Goal: Task Accomplishment & Management: Manage account settings

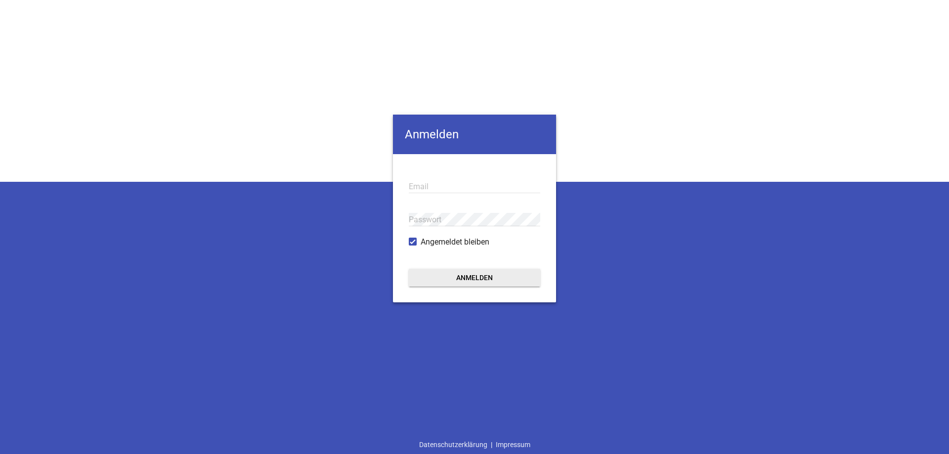
type input "[PERSON_NAME][EMAIL_ADDRESS][DOMAIN_NAME]"
click at [452, 274] on button "Anmelden" at bounding box center [475, 278] width 132 height 18
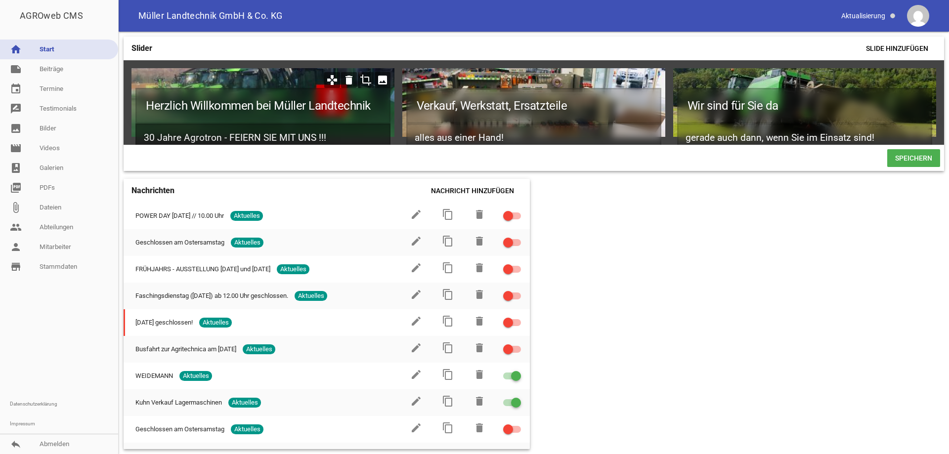
click at [285, 140] on h2 "30 Jahre Agrotron - FEIERN SIE MIT UNS !!! POWER DAY [DATE] // 10.00 Uhr" at bounding box center [262, 144] width 255 height 41
click at [335, 138] on h2 "30 Jahre Agrotron - FEIERN SIE MIT UNS !!! POWER DAY [DATE] // 10.00 Uhr" at bounding box center [262, 144] width 255 height 41
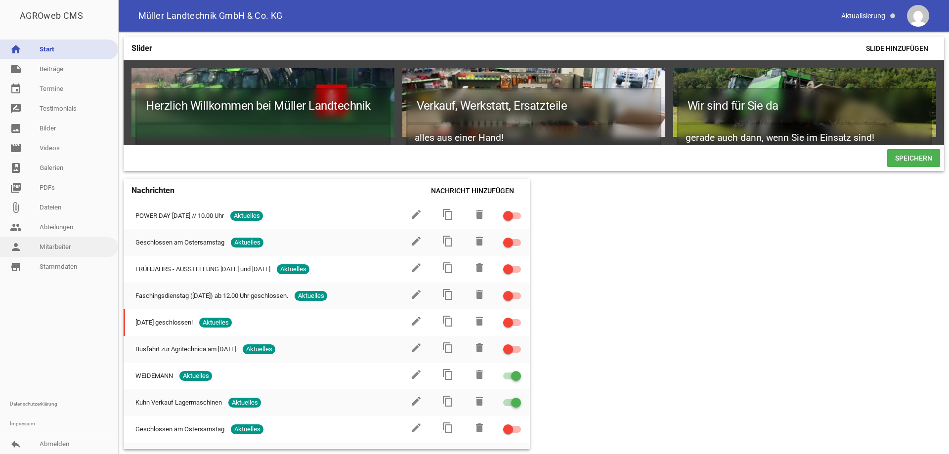
click at [60, 251] on link "person Mitarbeiter" at bounding box center [59, 247] width 118 height 20
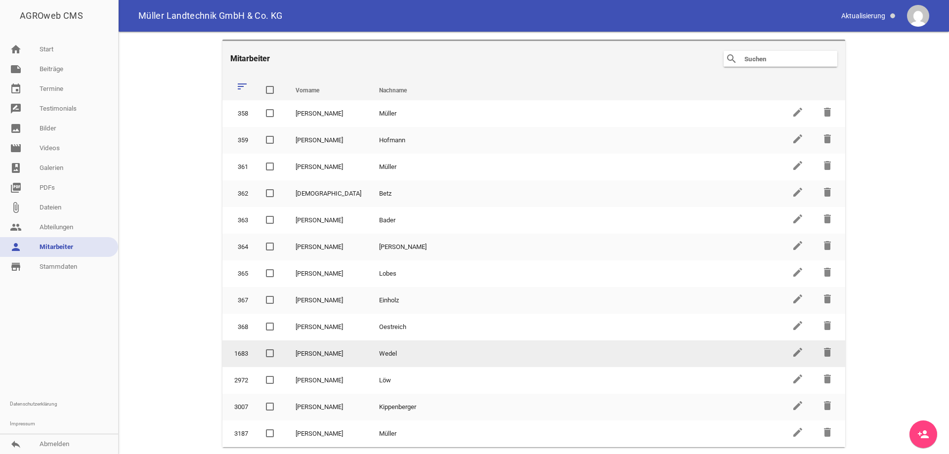
click at [267, 353] on span at bounding box center [270, 354] width 8 height 8
click at [278, 348] on input "checkbox" at bounding box center [278, 348] width 0 height 0
click at [829, 352] on icon "delete" at bounding box center [828, 353] width 12 height 12
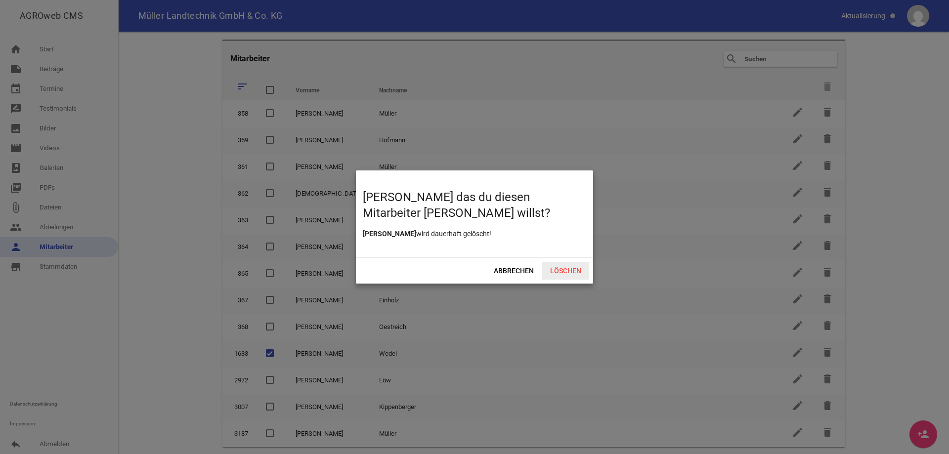
click at [572, 270] on span "Löschen" at bounding box center [565, 271] width 47 height 18
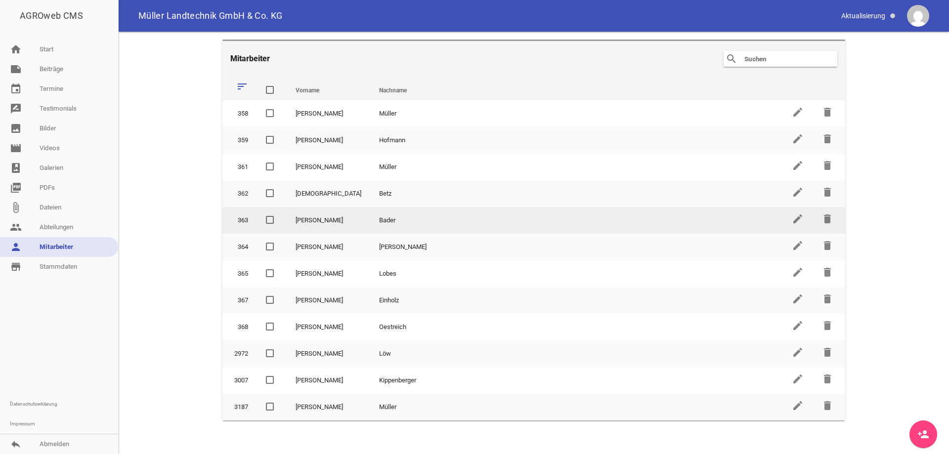
click at [267, 218] on span at bounding box center [270, 220] width 8 height 8
click at [278, 215] on input "checkbox" at bounding box center [278, 215] width 0 height 0
click at [826, 217] on icon "delete" at bounding box center [828, 219] width 12 height 12
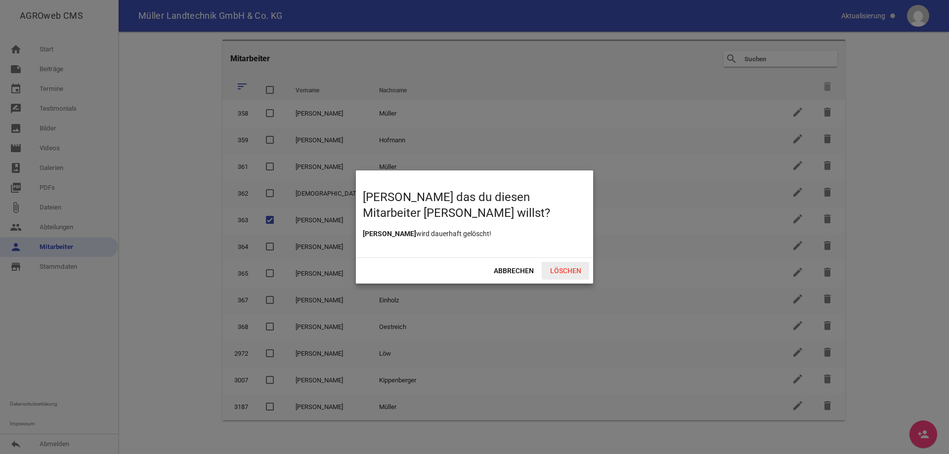
click at [574, 268] on span "Löschen" at bounding box center [565, 271] width 47 height 18
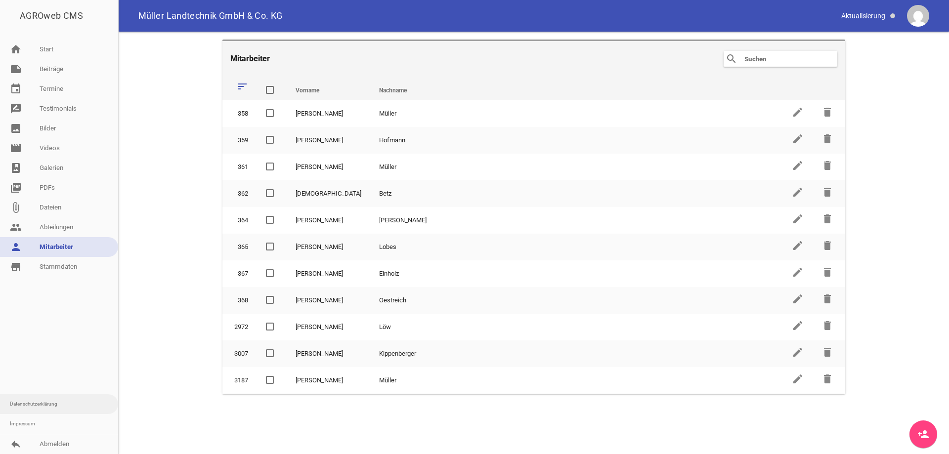
drag, startPoint x: 121, startPoint y: 334, endPoint x: 97, endPoint y: 409, distance: 78.2
click at [99, 410] on div "AGROweb CMS home Start note Beiträge label Aktuelles settings label Angebote se…" at bounding box center [474, 227] width 949 height 454
click at [59, 447] on link "reply Abmelden" at bounding box center [59, 445] width 118 height 20
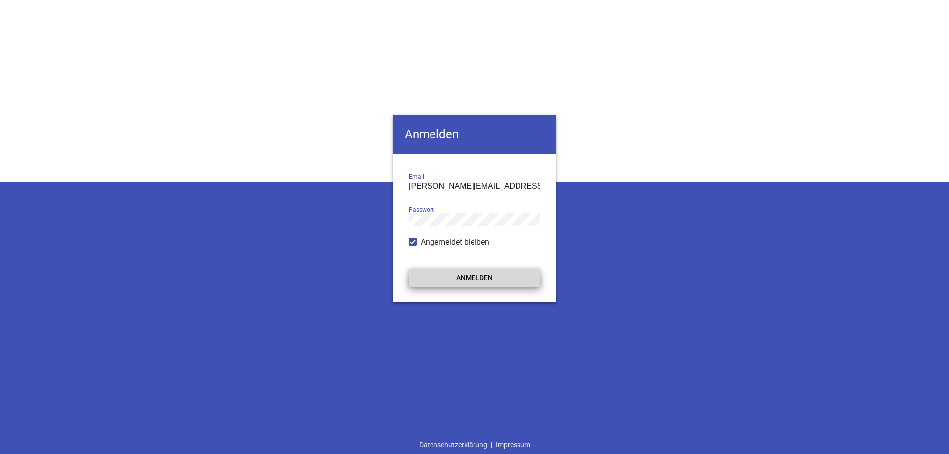
click at [490, 270] on button "Anmelden" at bounding box center [475, 278] width 132 height 18
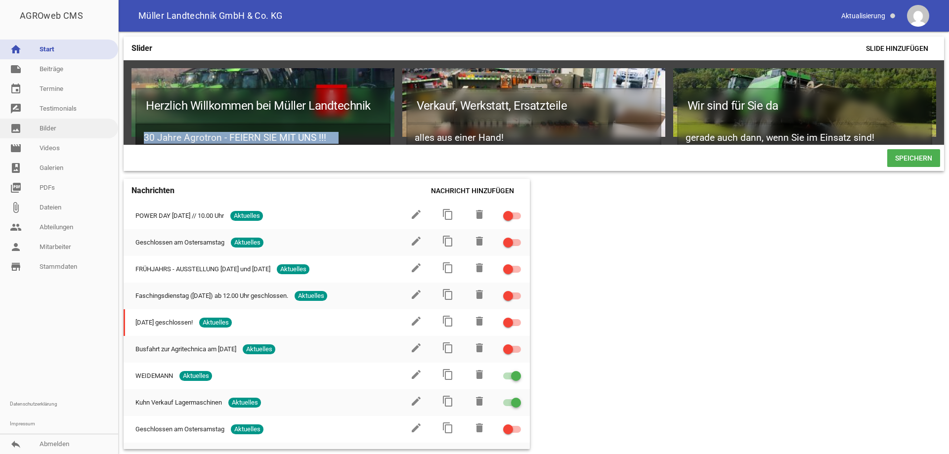
drag, startPoint x: 336, startPoint y: 137, endPoint x: 107, endPoint y: 137, distance: 229.5
click at [107, 137] on div "AGROweb CMS home Start note Beiträge label Aktuelles settings label Angebote se…" at bounding box center [474, 227] width 949 height 454
drag, startPoint x: 335, startPoint y: 137, endPoint x: 54, endPoint y: 134, distance: 280.9
click at [54, 134] on div "AGROweb CMS home Start note Beiträge label Aktuelles settings label Angebote se…" at bounding box center [474, 227] width 949 height 454
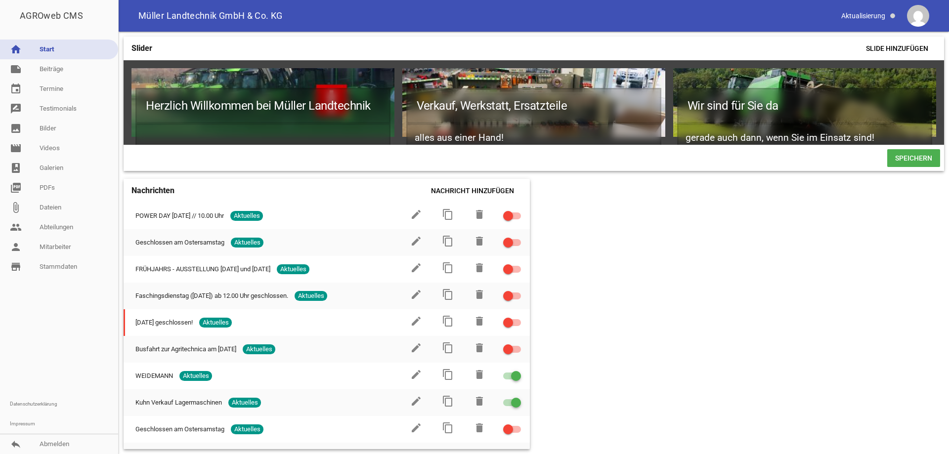
click at [906, 165] on span "Speichern" at bounding box center [914, 158] width 53 height 18
click at [60, 444] on link "reply Abmelden" at bounding box center [59, 445] width 118 height 20
